Goal: Task Accomplishment & Management: Use online tool/utility

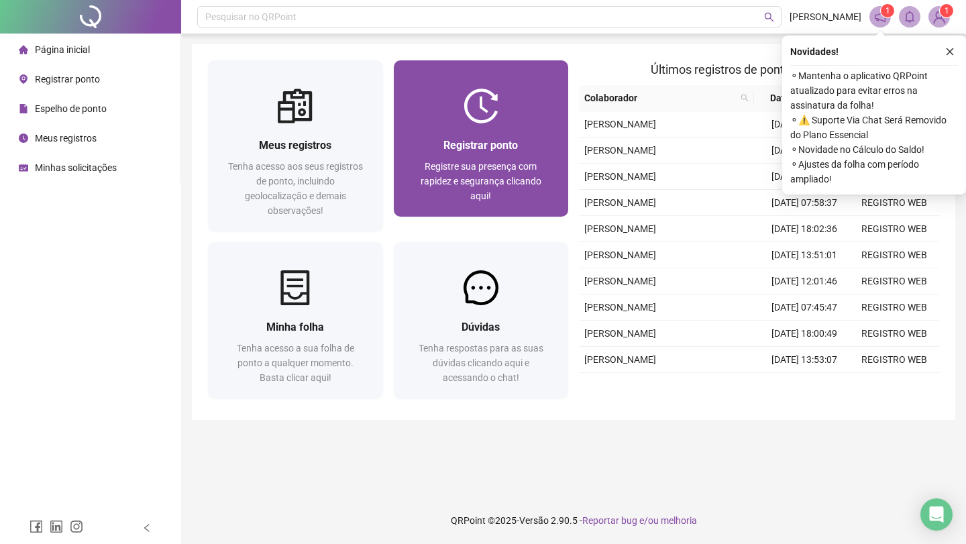
click at [480, 127] on div "Registrar ponto Registre sua presença com rapidez e segurança clicando aqui!" at bounding box center [481, 169] width 175 height 93
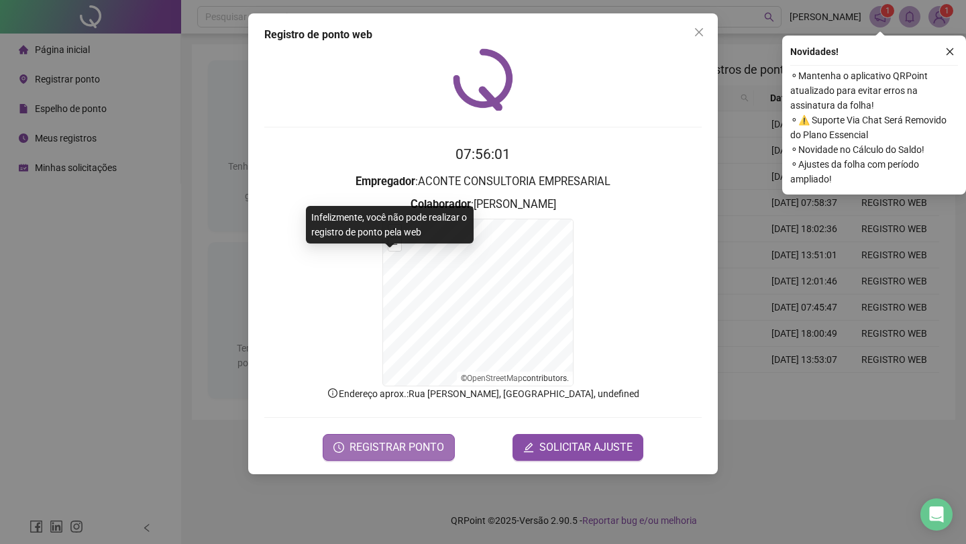
click at [371, 448] on span "REGISTRAR PONTO" at bounding box center [397, 448] width 95 height 16
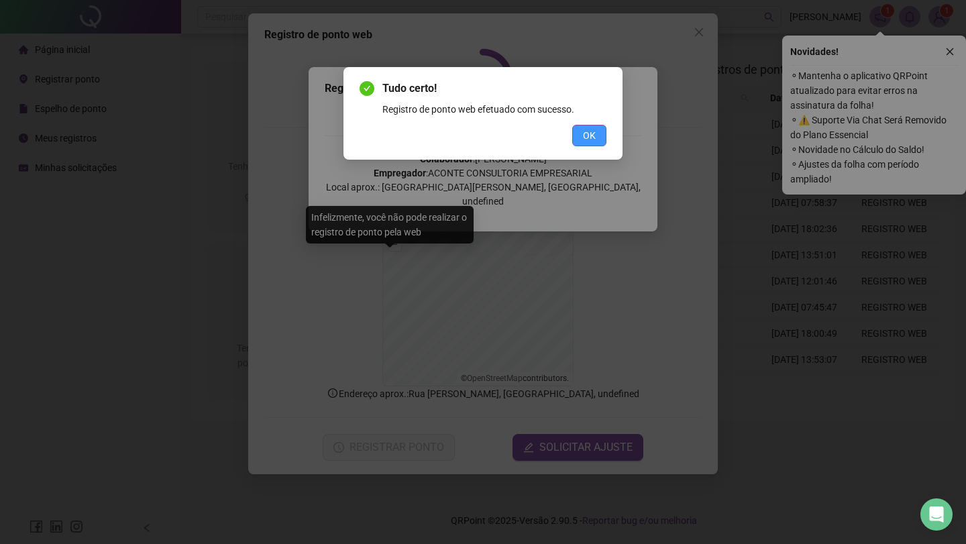
click at [593, 140] on span "OK" at bounding box center [589, 135] width 13 height 15
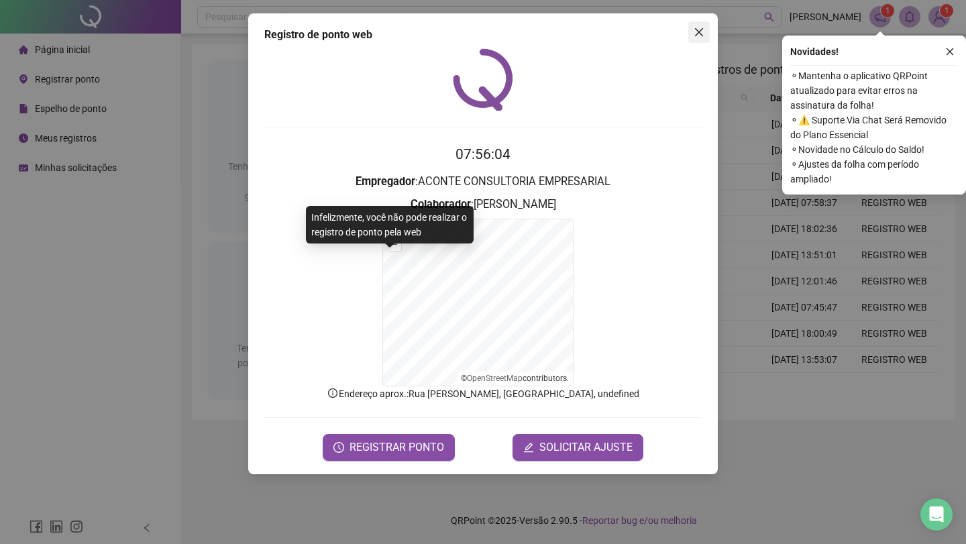
click at [700, 30] on icon "close" at bounding box center [699, 32] width 11 height 11
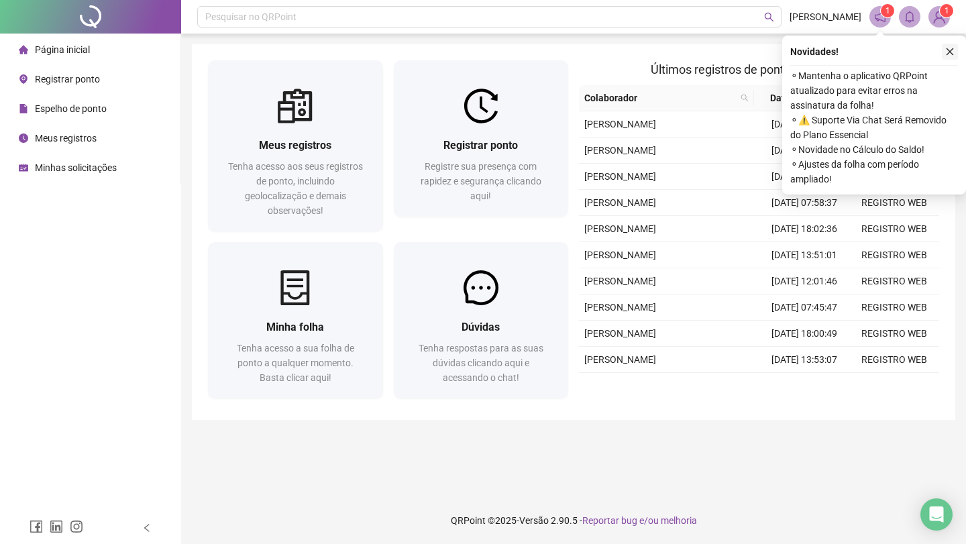
click at [952, 49] on icon "close" at bounding box center [950, 51] width 9 height 9
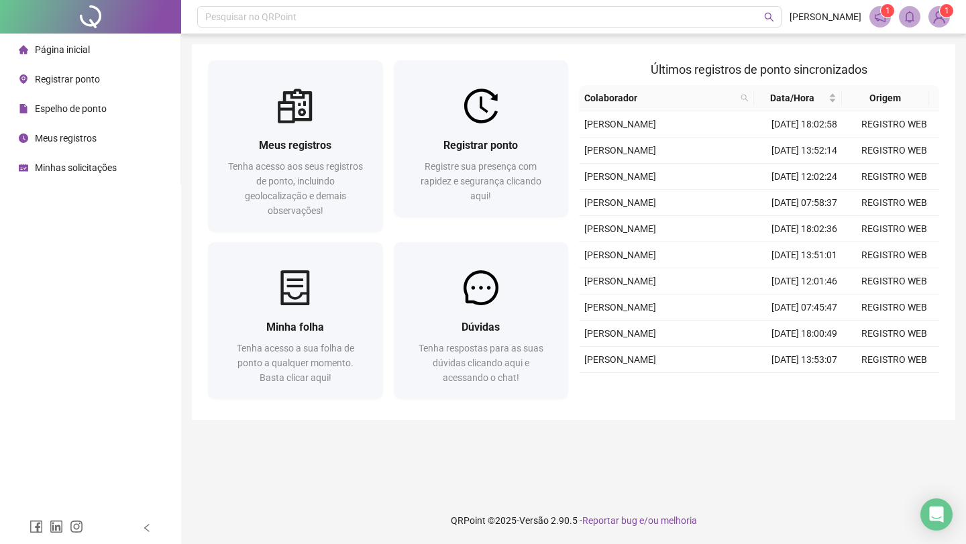
click at [942, 17] on img at bounding box center [940, 17] width 20 height 20
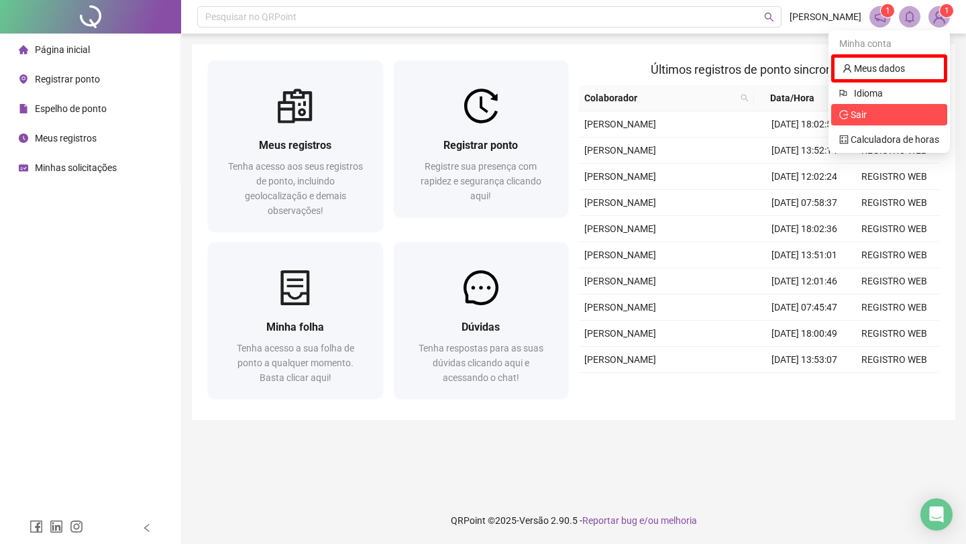
click at [880, 112] on span "Sair" at bounding box center [890, 114] width 100 height 15
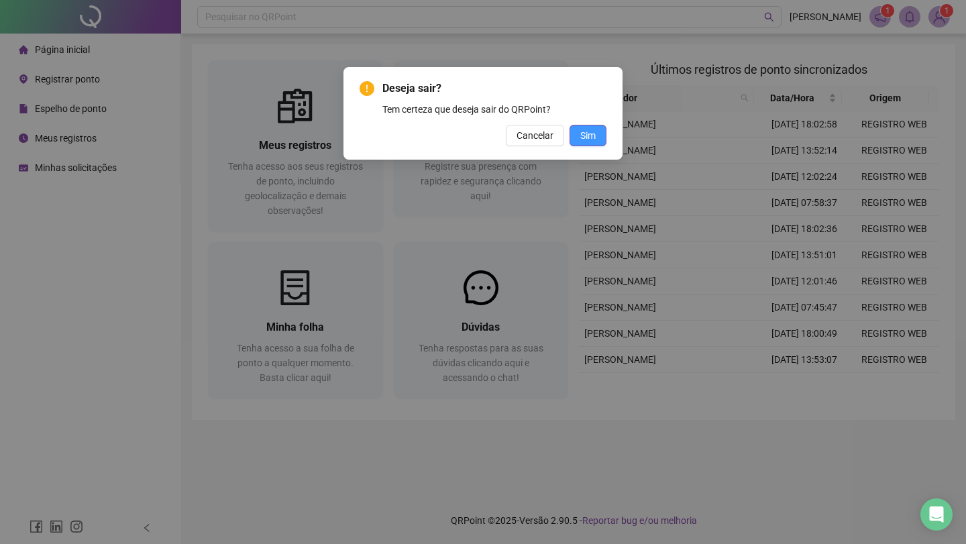
click at [595, 130] on button "Sim" at bounding box center [588, 135] width 37 height 21
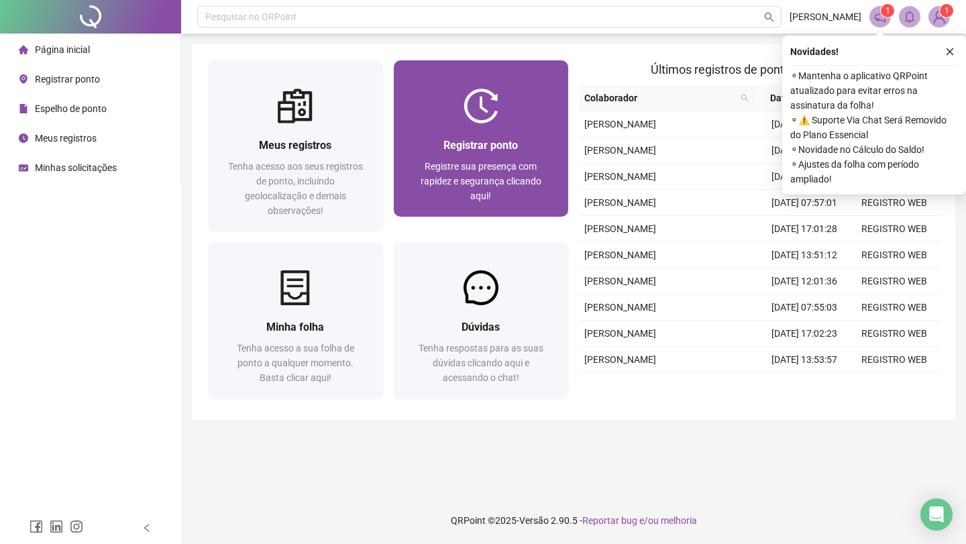
click at [476, 103] on img at bounding box center [481, 106] width 35 height 35
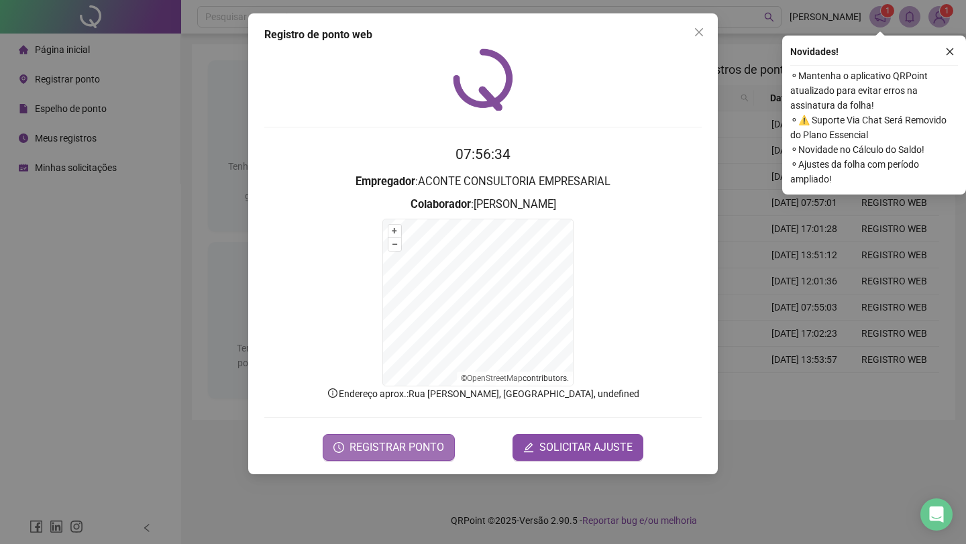
click at [376, 448] on span "REGISTRAR PONTO" at bounding box center [397, 448] width 95 height 16
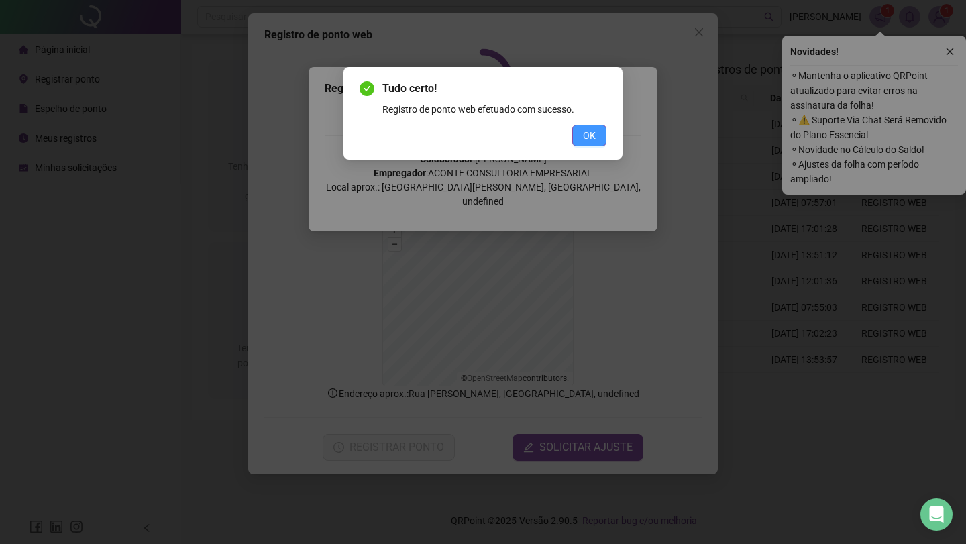
click at [591, 135] on span "OK" at bounding box center [589, 135] width 13 height 15
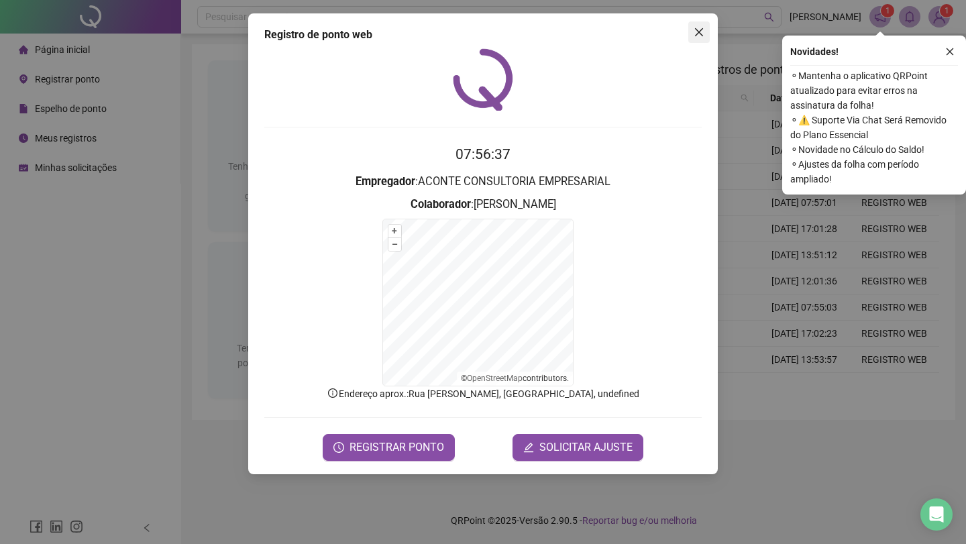
click at [697, 38] on button "Close" at bounding box center [699, 31] width 21 height 21
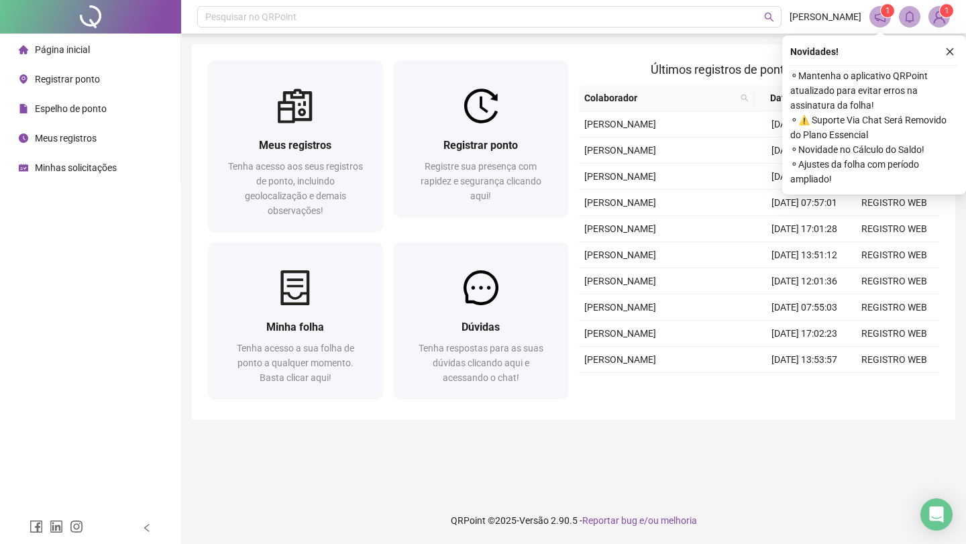
click at [939, 12] on img at bounding box center [940, 17] width 20 height 20
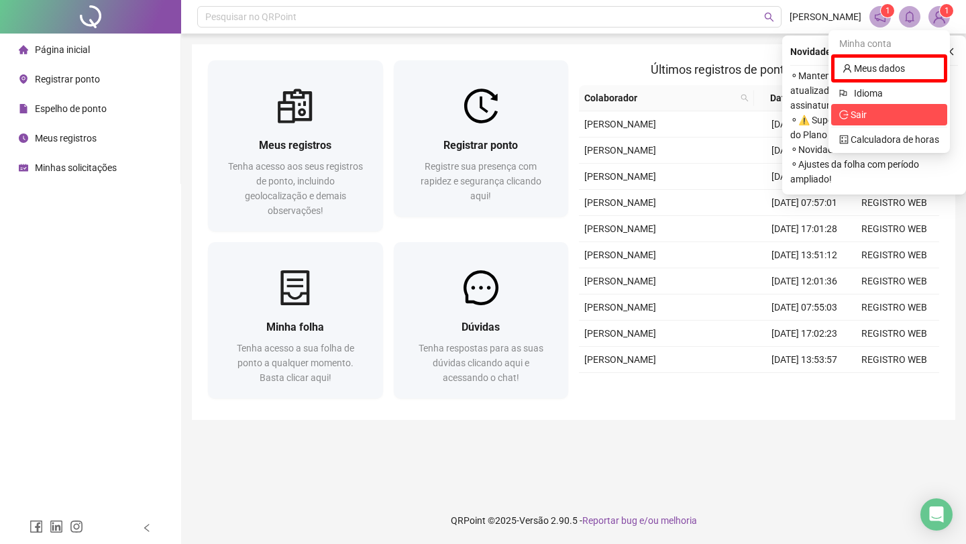
click at [889, 110] on span "Sair" at bounding box center [890, 114] width 100 height 15
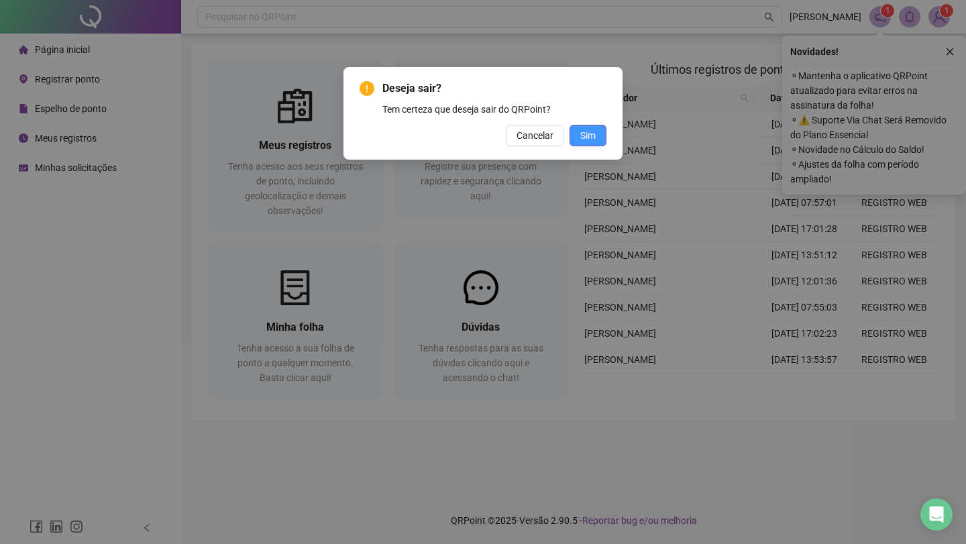
click at [589, 130] on span "Sim" at bounding box center [588, 135] width 15 height 15
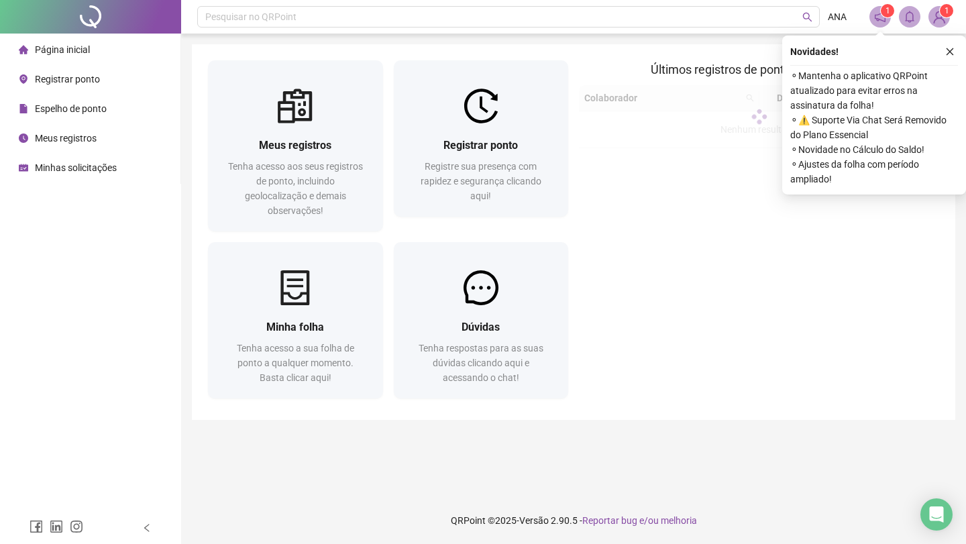
click at [73, 80] on span "Registrar ponto" at bounding box center [67, 79] width 65 height 11
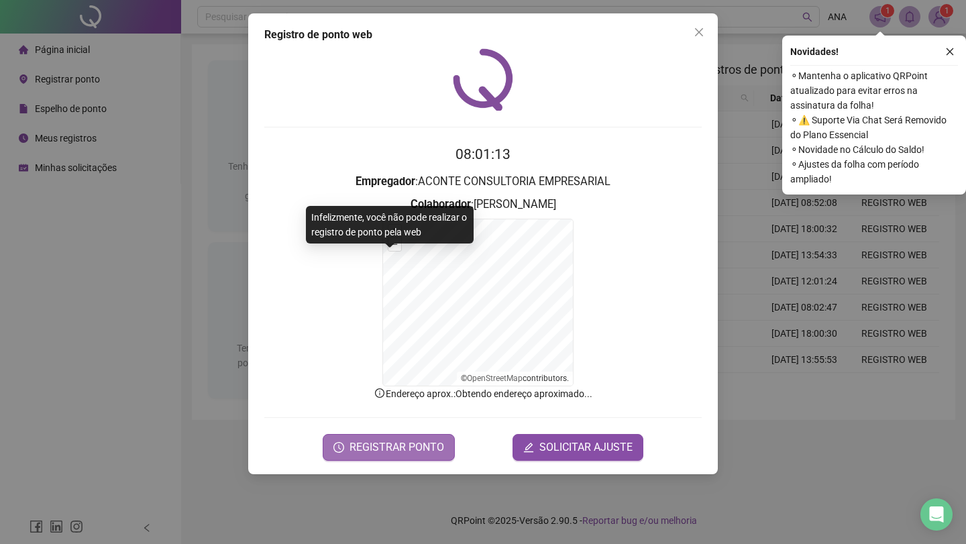
click at [371, 438] on button "REGISTRAR PONTO" at bounding box center [389, 447] width 132 height 27
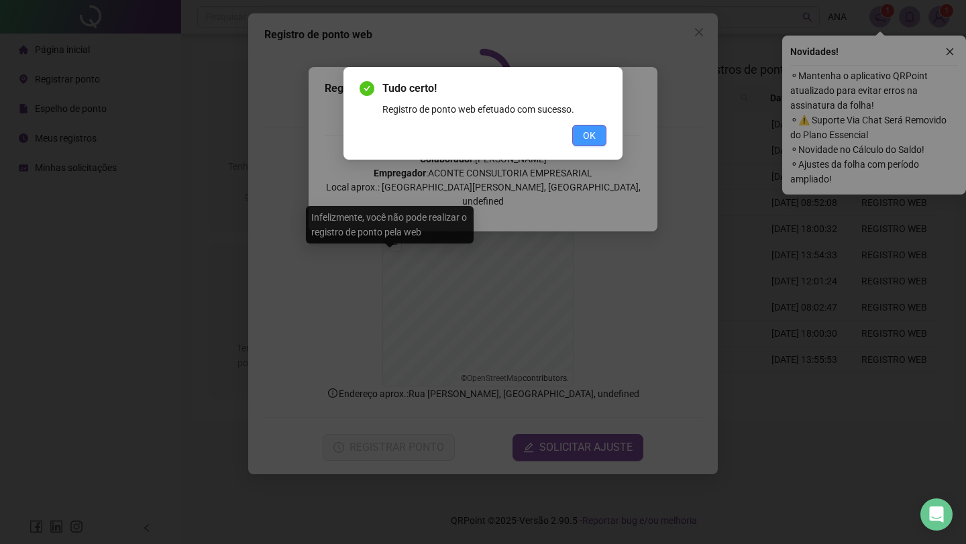
click at [579, 140] on button "OK" at bounding box center [589, 135] width 34 height 21
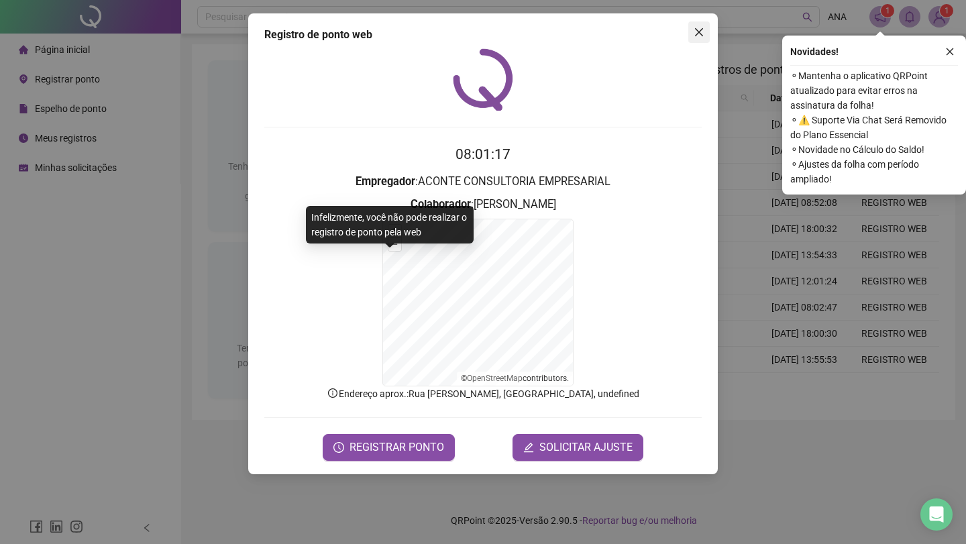
click at [705, 25] on button "Close" at bounding box center [699, 31] width 21 height 21
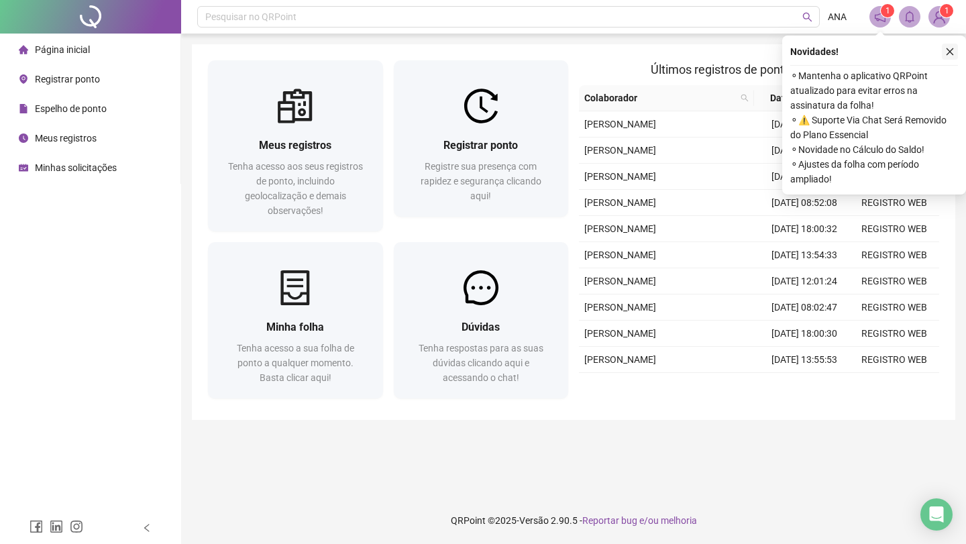
click at [953, 56] on icon "close" at bounding box center [950, 51] width 9 height 9
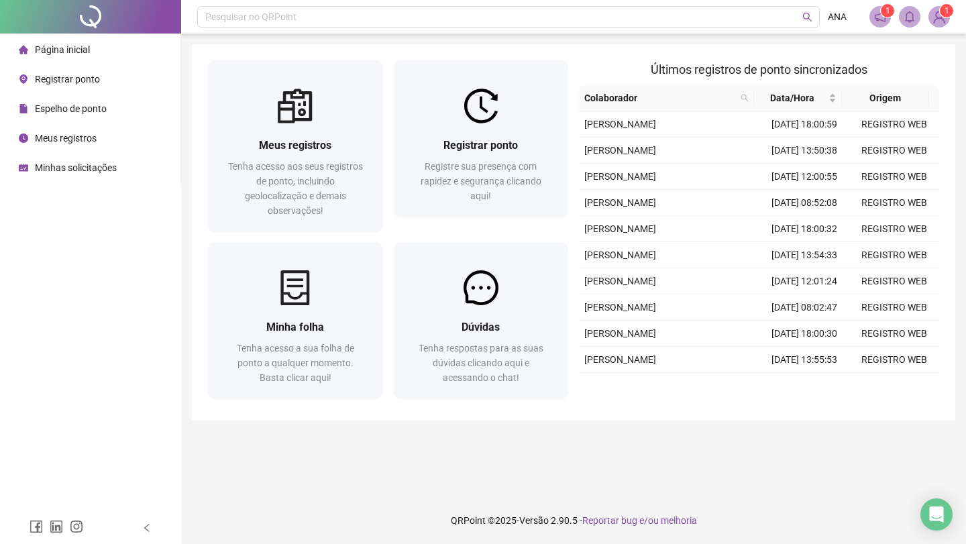
click at [942, 26] on img at bounding box center [940, 17] width 20 height 20
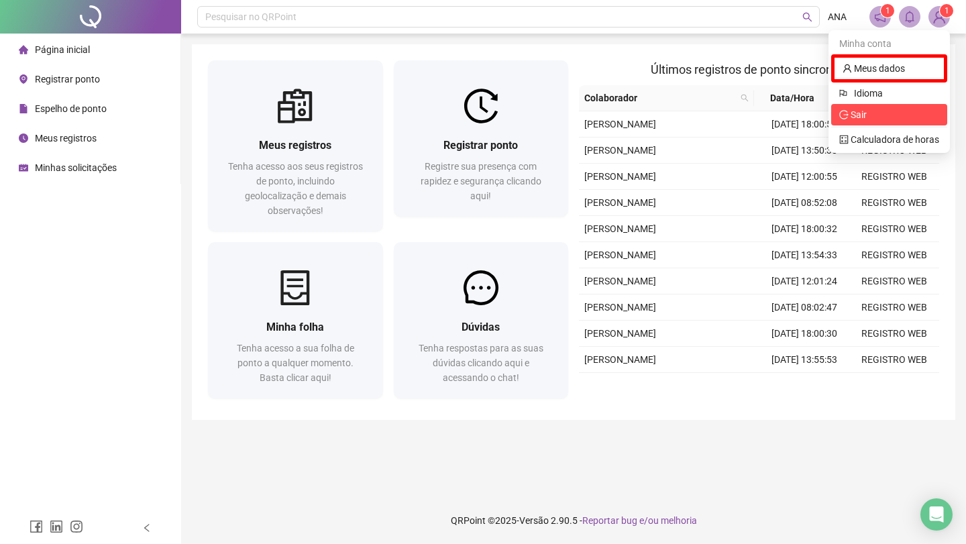
click at [885, 119] on span "Sair" at bounding box center [890, 114] width 100 height 15
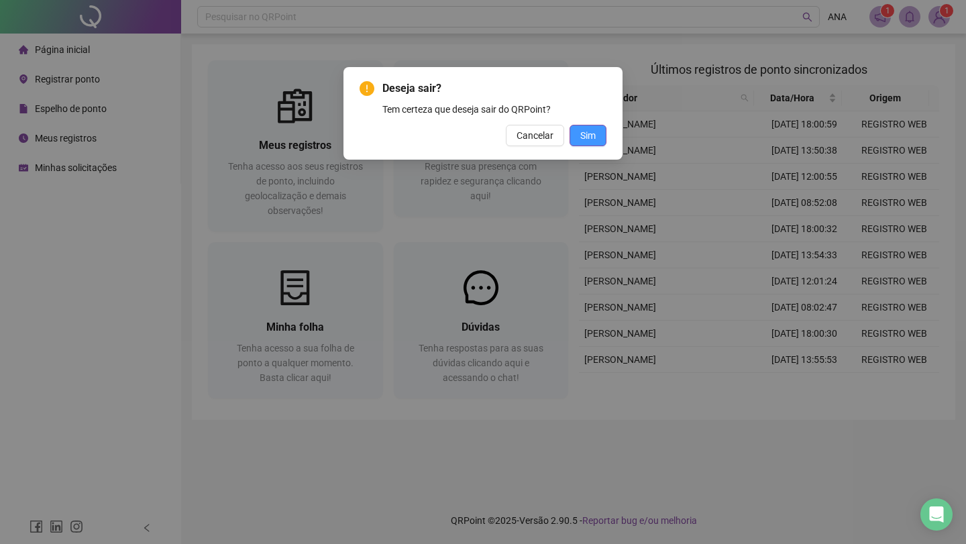
click at [591, 134] on span "Sim" at bounding box center [588, 135] width 15 height 15
